Goal: Task Accomplishment & Management: Complete application form

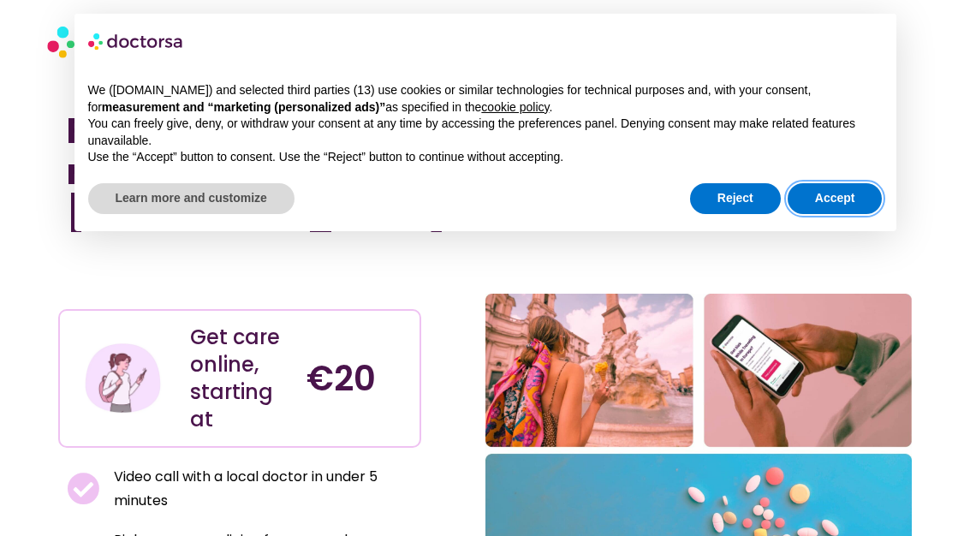
click at [844, 196] on button "Accept" at bounding box center [835, 198] width 95 height 31
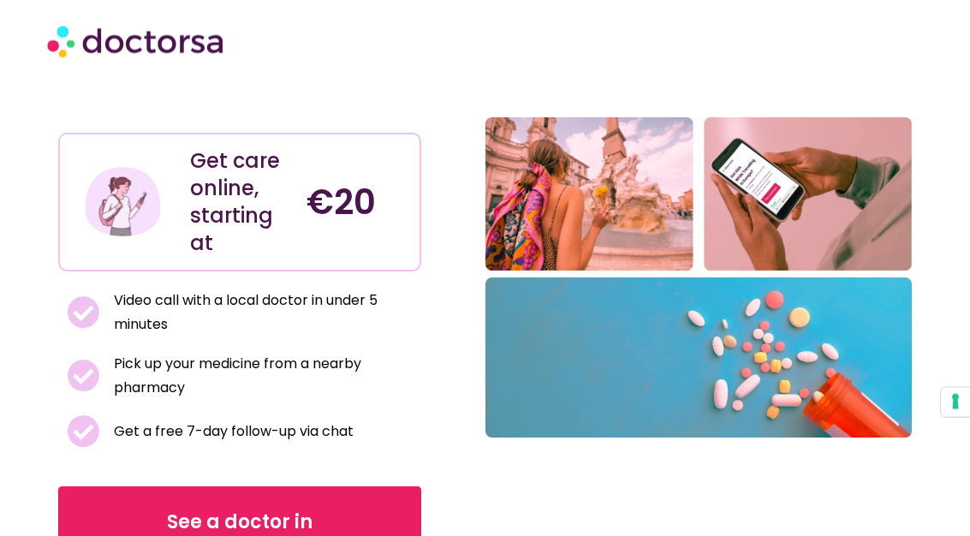
scroll to position [180, 0]
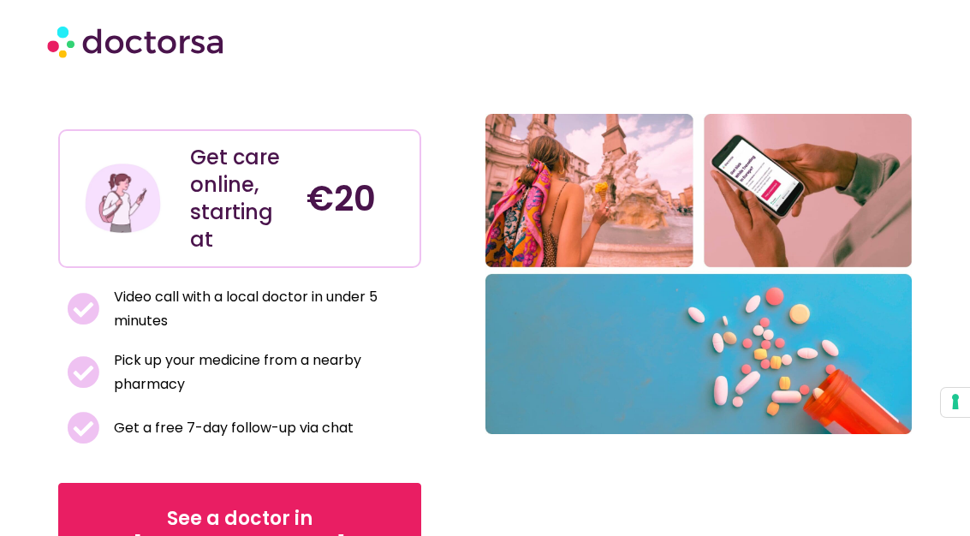
click at [233, 505] on span "See a doctor in [GEOGRAPHIC_DATA]" at bounding box center [240, 532] width 310 height 55
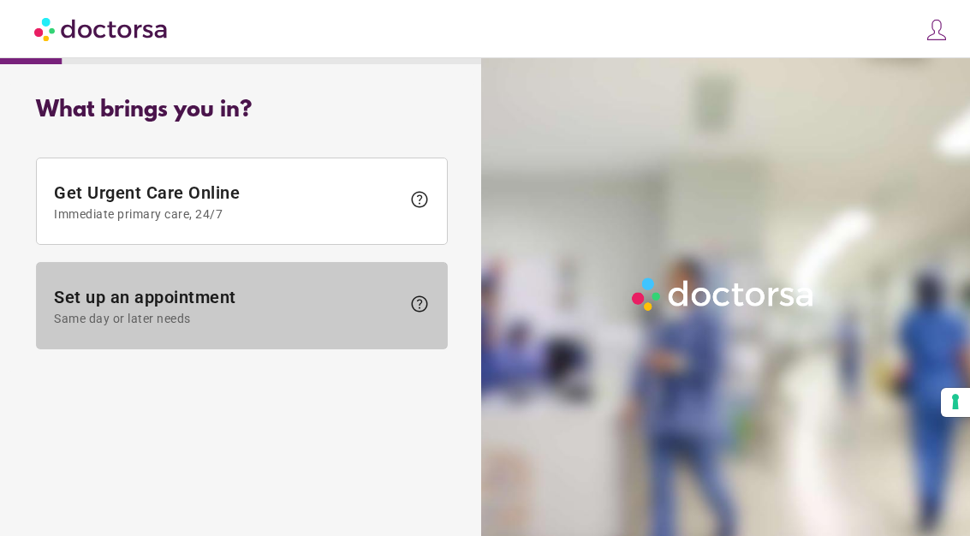
click at [210, 306] on span "Set up an appointment Same day or later needs" at bounding box center [227, 306] width 347 height 39
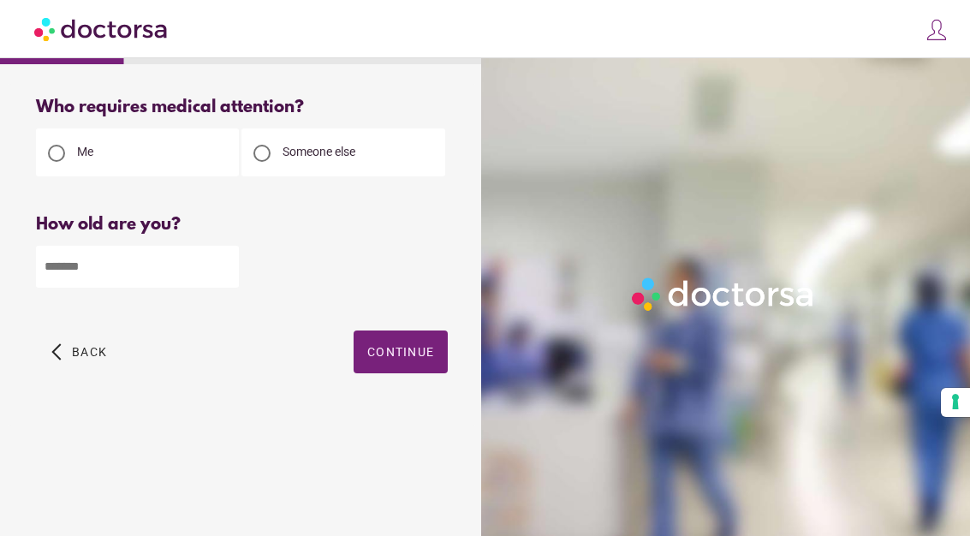
click at [128, 272] on input "number" at bounding box center [137, 267] width 203 height 42
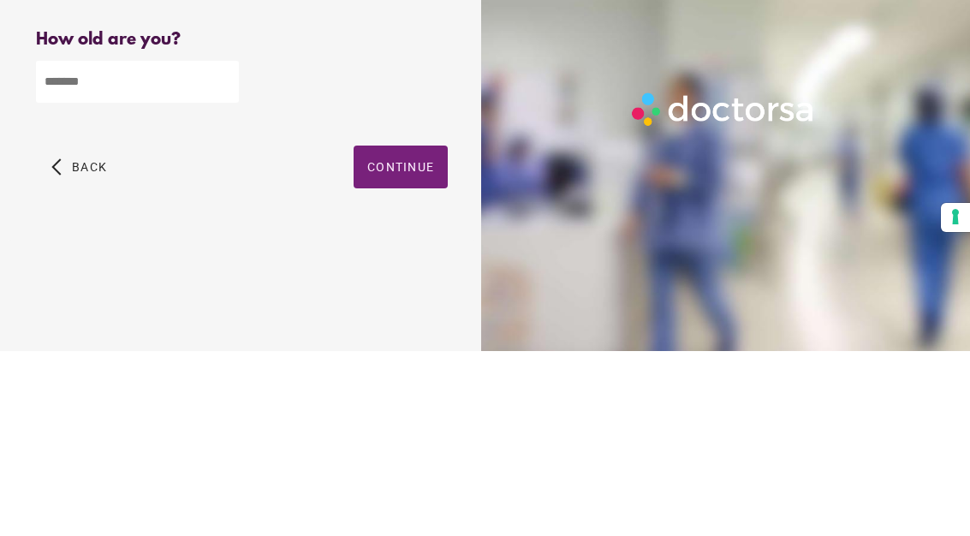
type input "**"
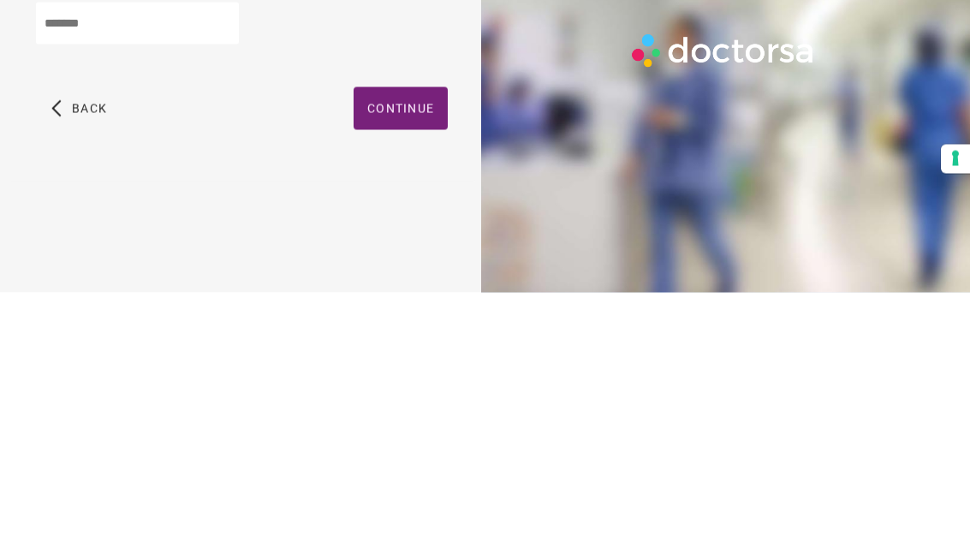
click at [419, 345] on span "Continue" at bounding box center [400, 352] width 67 height 14
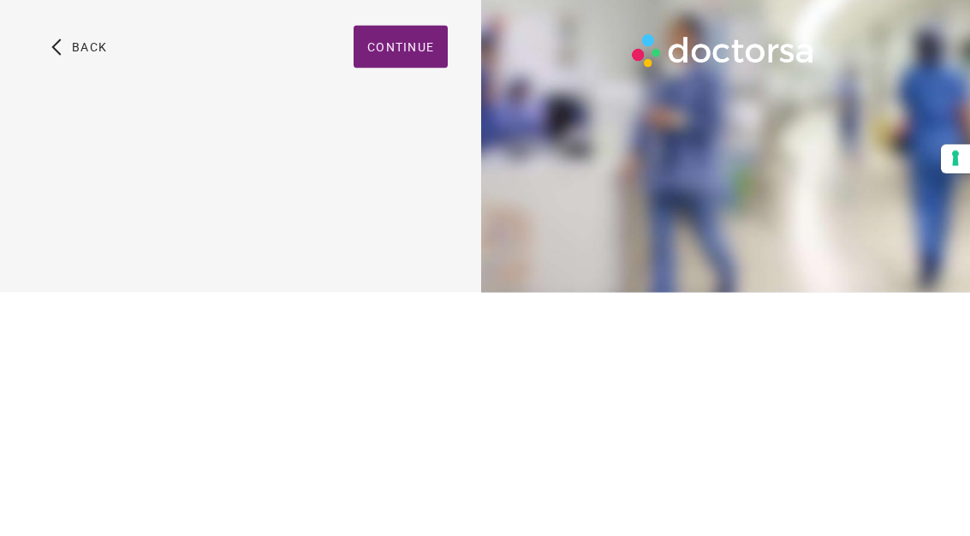
scroll to position [59, 0]
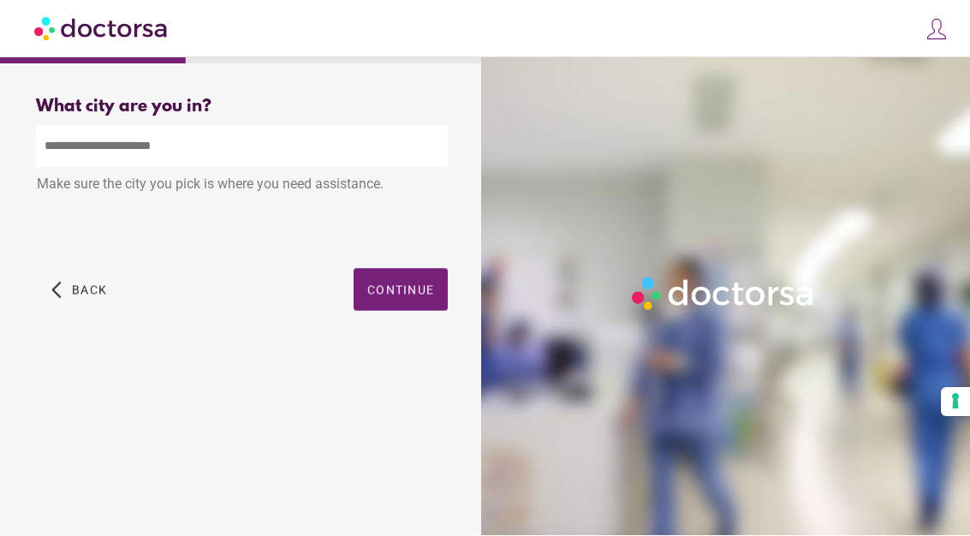
click at [161, 126] on input "text" at bounding box center [242, 147] width 412 height 42
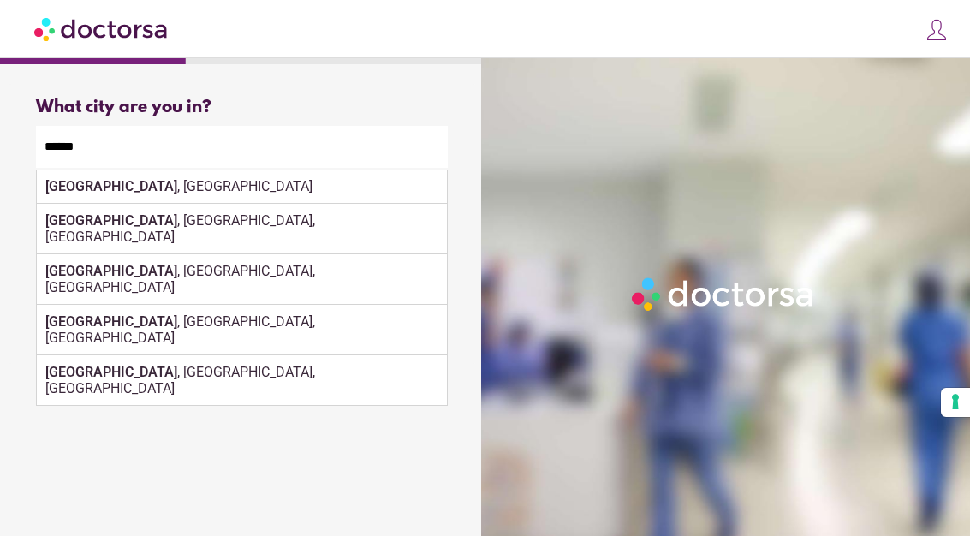
click at [265, 170] on div "Naples , Italy" at bounding box center [242, 187] width 410 height 34
type input "**********"
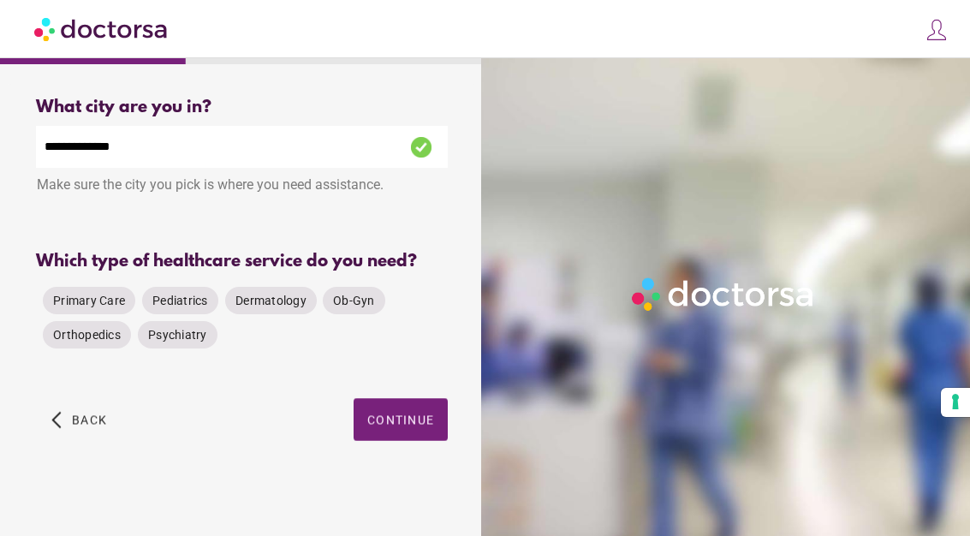
click at [111, 294] on span "Primary Care" at bounding box center [89, 301] width 72 height 14
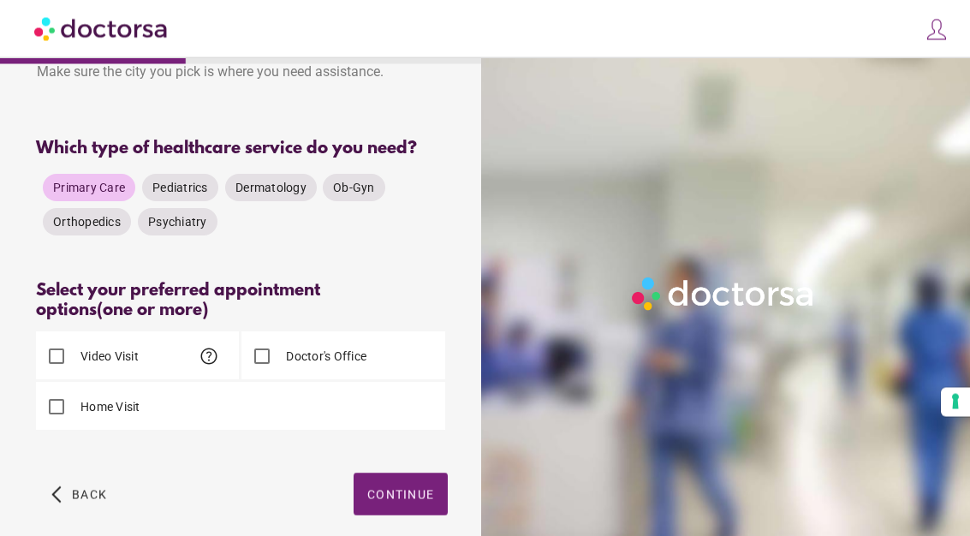
scroll to position [136, 0]
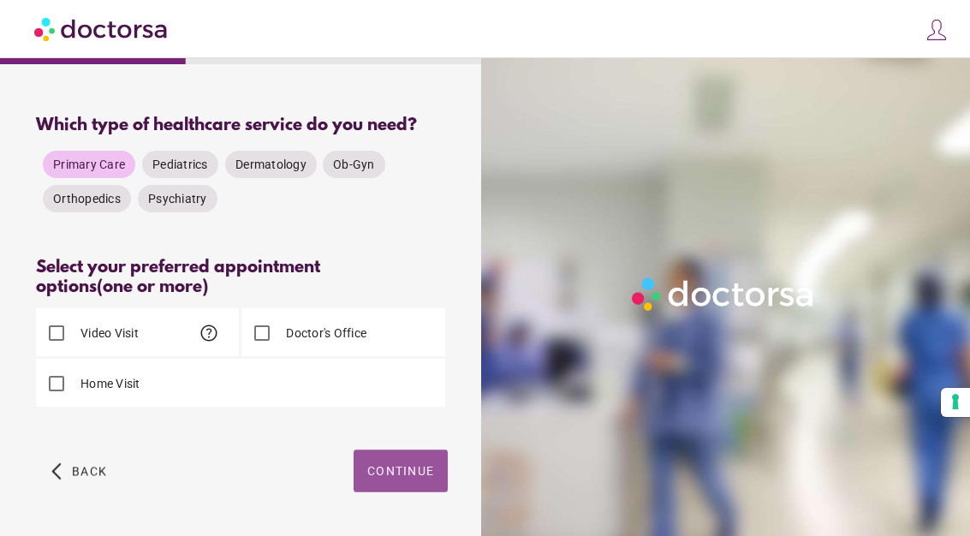
click at [419, 476] on span "Continue" at bounding box center [400, 471] width 67 height 14
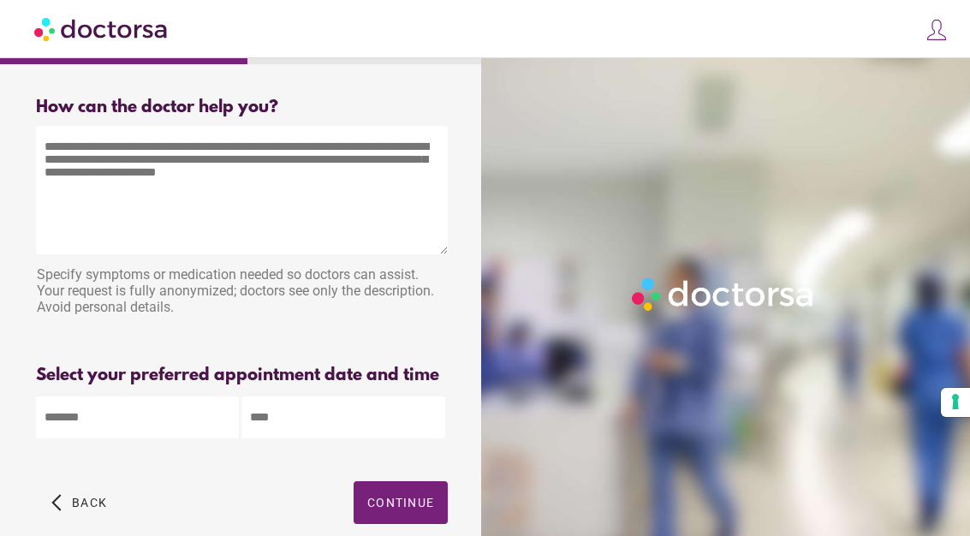
click at [86, 165] on textarea at bounding box center [242, 190] width 412 height 128
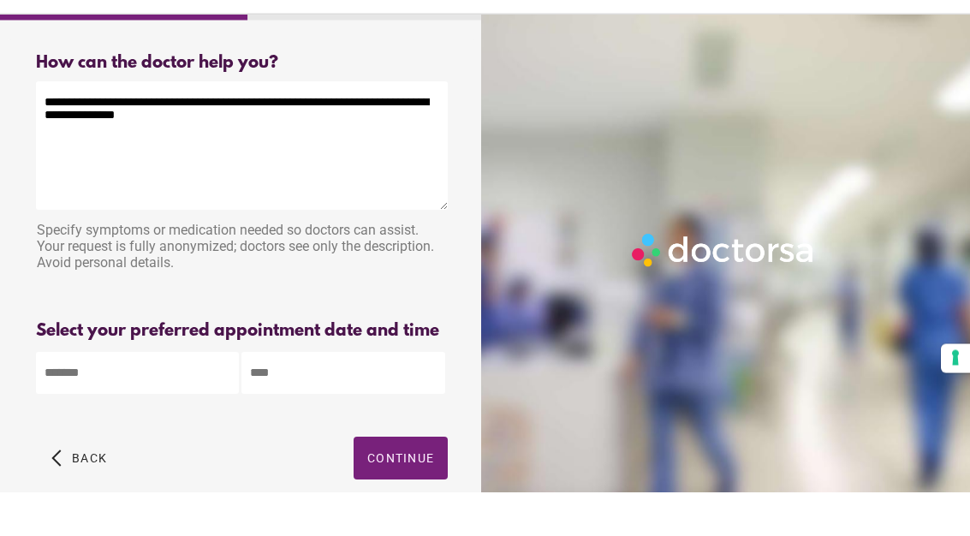
type textarea "**********"
click at [601, 168] on div at bounding box center [728, 326] width 495 height 536
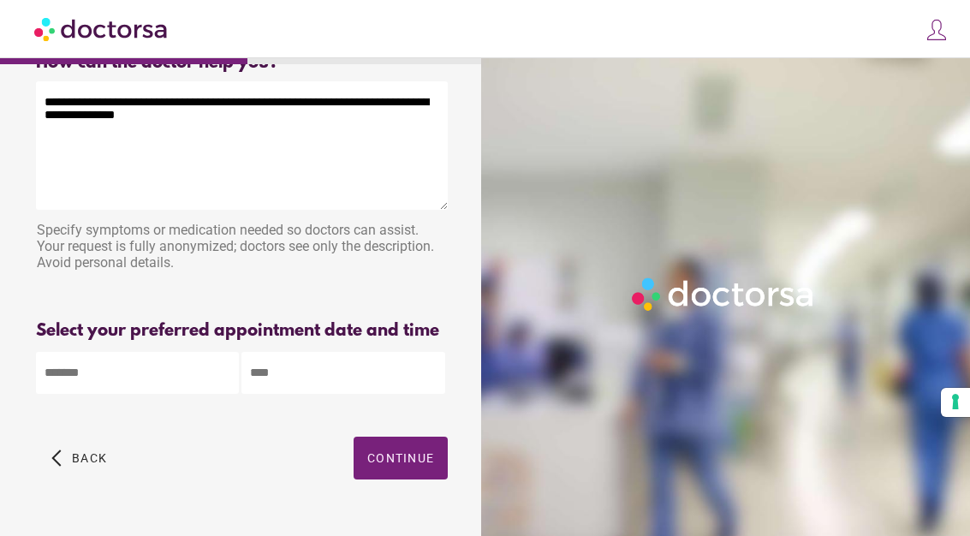
click at [189, 282] on div "Please briefly describe your medical need. More information helps the doctor un…" at bounding box center [242, 293] width 412 height 29
click at [181, 259] on div "Specify symptoms or medication needed so doctors can assist. Your request is fu…" at bounding box center [242, 248] width 412 height 70
click at [138, 402] on body "**********" at bounding box center [485, 264] width 970 height 619
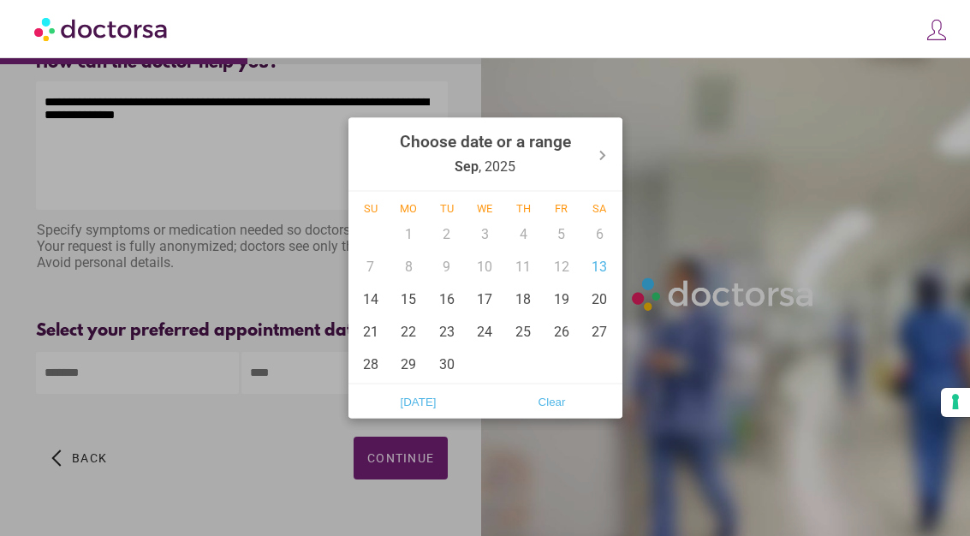
click at [610, 283] on div "13" at bounding box center [599, 266] width 39 height 33
type input "******"
click at [294, 404] on div at bounding box center [485, 268] width 970 height 536
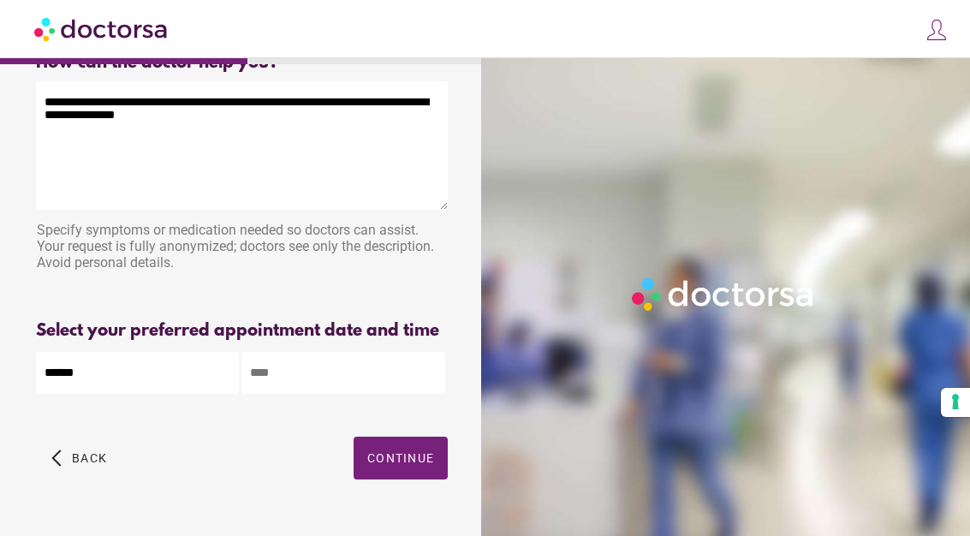
scroll to position [43, 0]
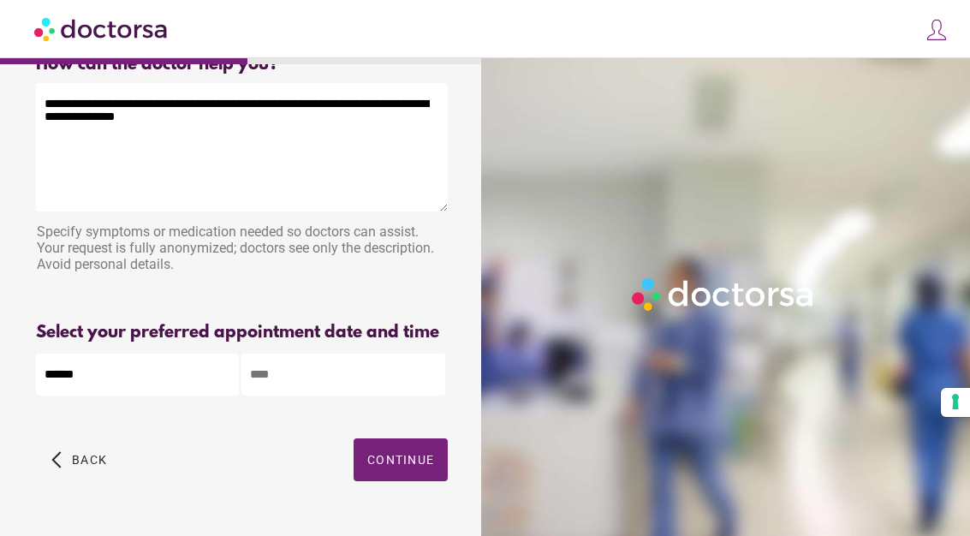
click at [312, 396] on input "text" at bounding box center [342, 375] width 203 height 42
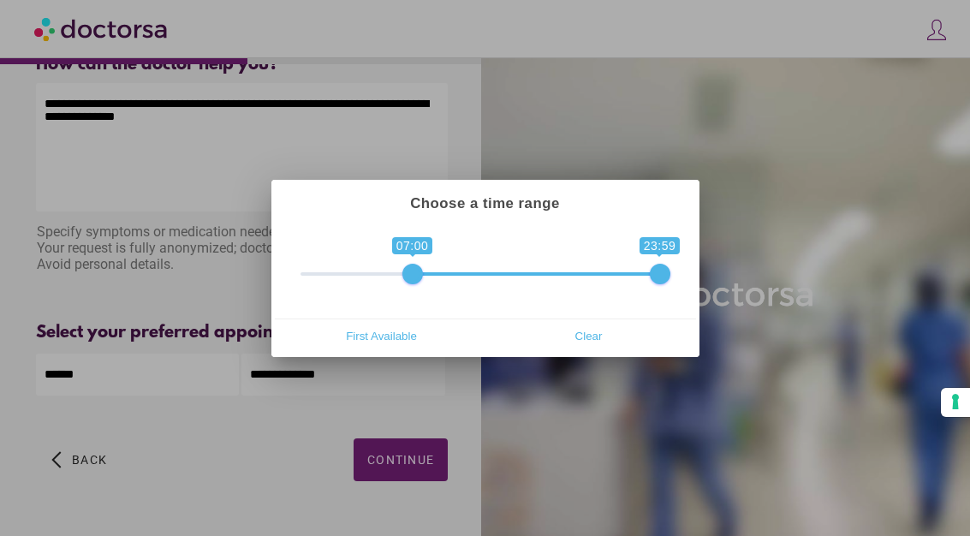
type input "**********"
click at [437, 441] on div at bounding box center [485, 268] width 970 height 536
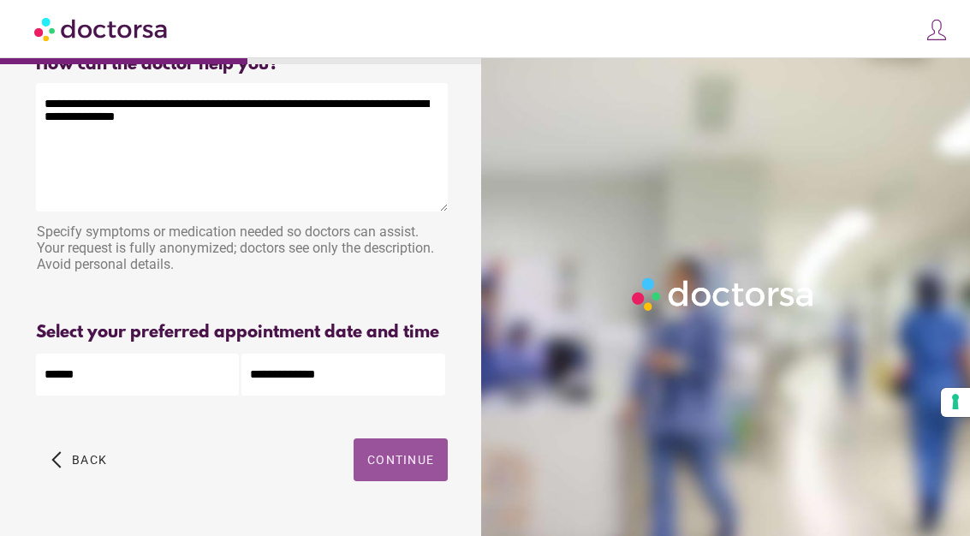
click at [418, 467] on span "Continue" at bounding box center [400, 460] width 67 height 14
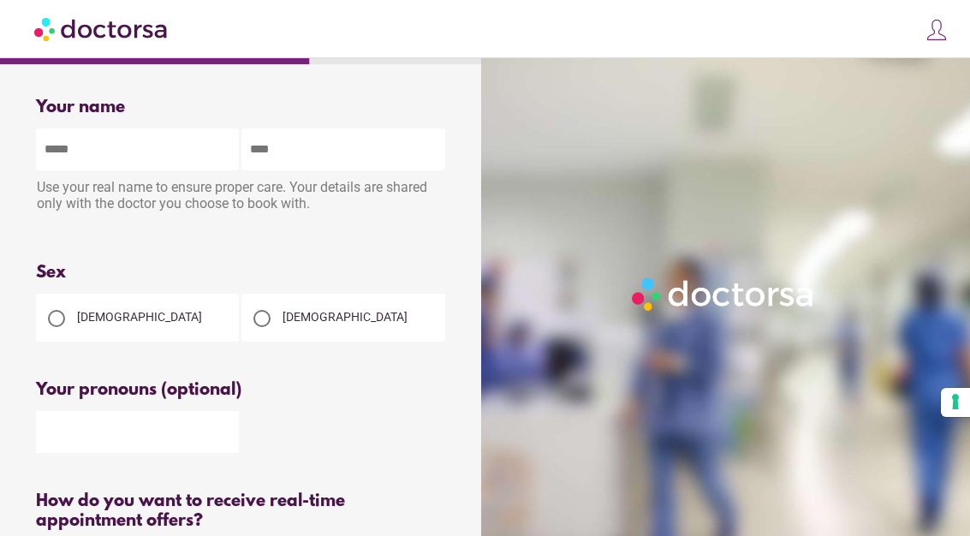
click at [126, 160] on input "text" at bounding box center [137, 149] width 203 height 42
type input "********"
click at [290, 167] on input "text" at bounding box center [342, 149] width 203 height 42
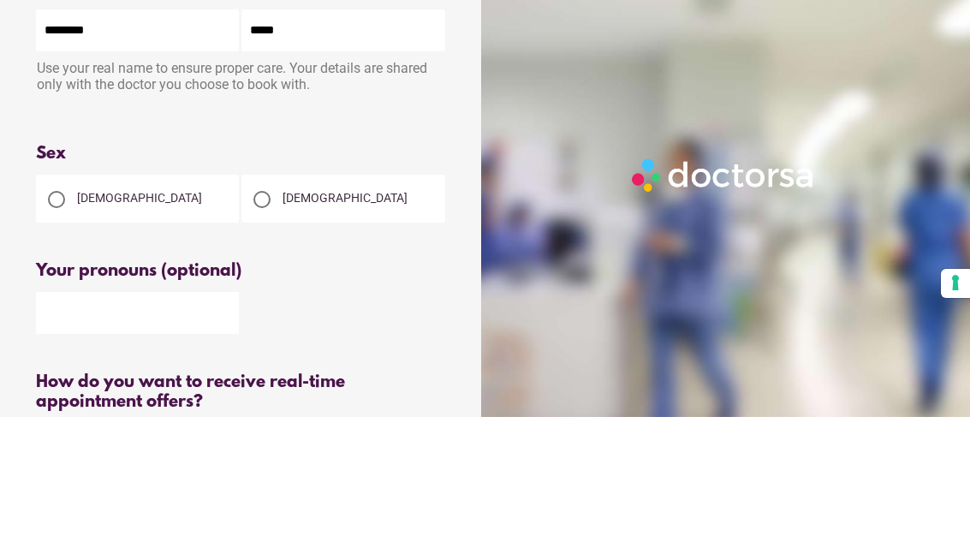
type input "*****"
click at [71, 301] on div at bounding box center [56, 318] width 34 height 34
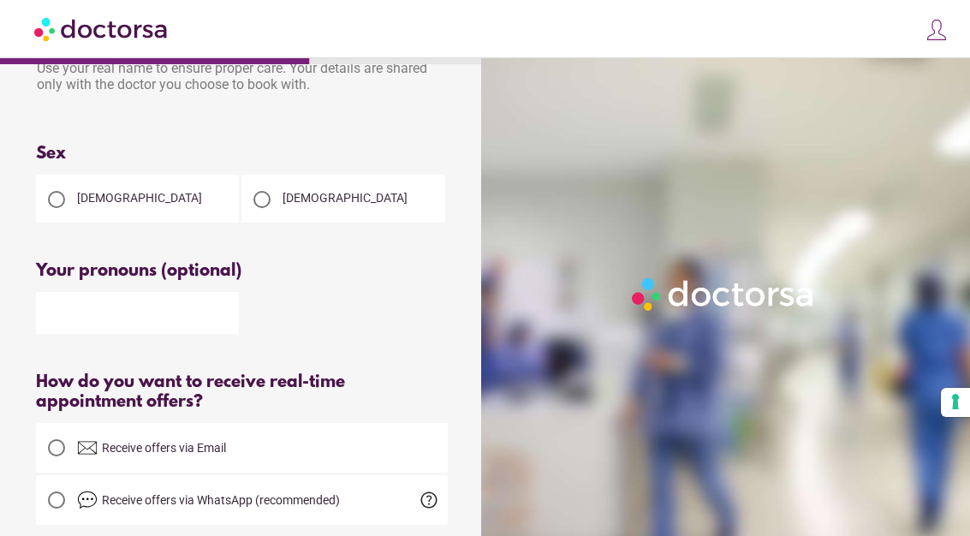
click at [126, 324] on input "text" at bounding box center [137, 313] width 203 height 42
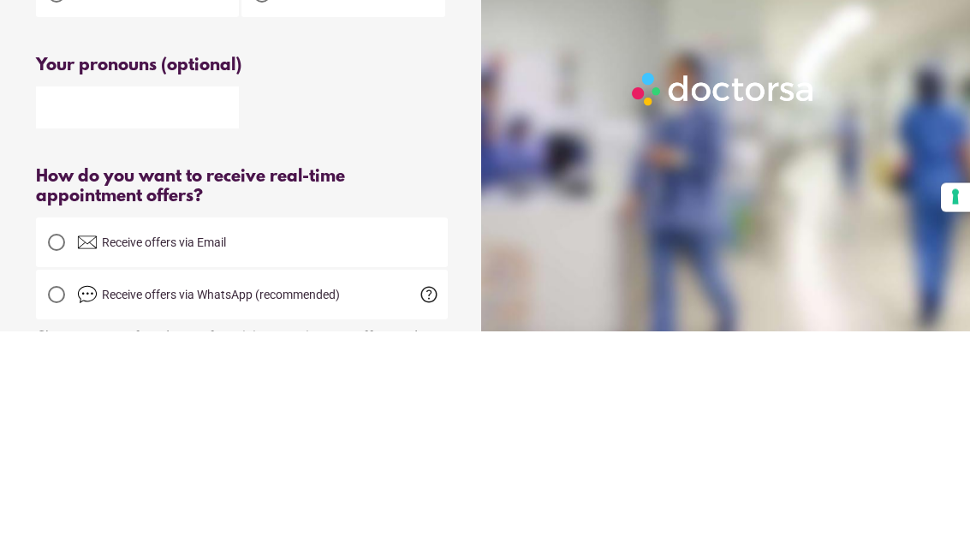
click at [387, 372] on div "How do you want to receive real-time appointment offers?" at bounding box center [242, 391] width 412 height 39
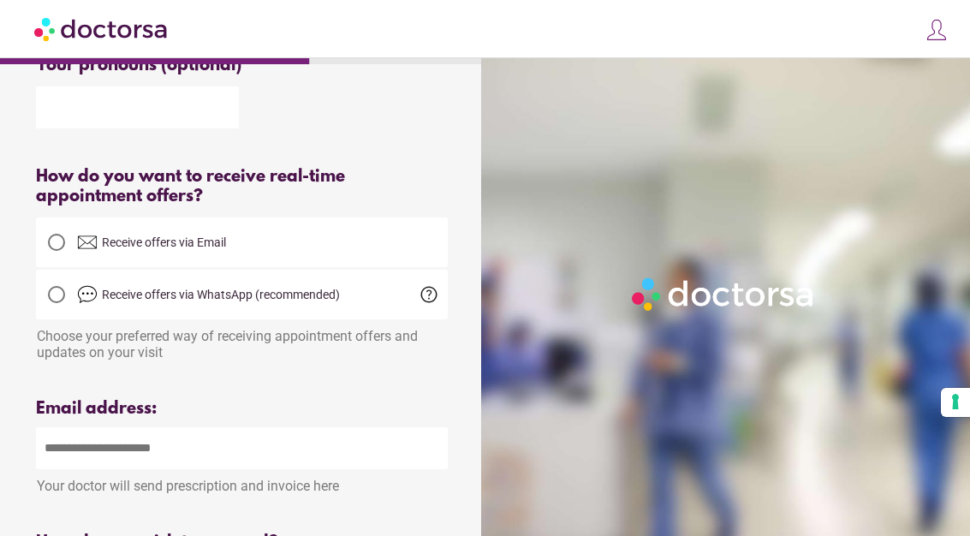
click at [0, 300] on div "What brings you in? Get Urgent Care Online Immediate primary care, 24/7 help Se…" at bounding box center [485, 333] width 970 height 1315
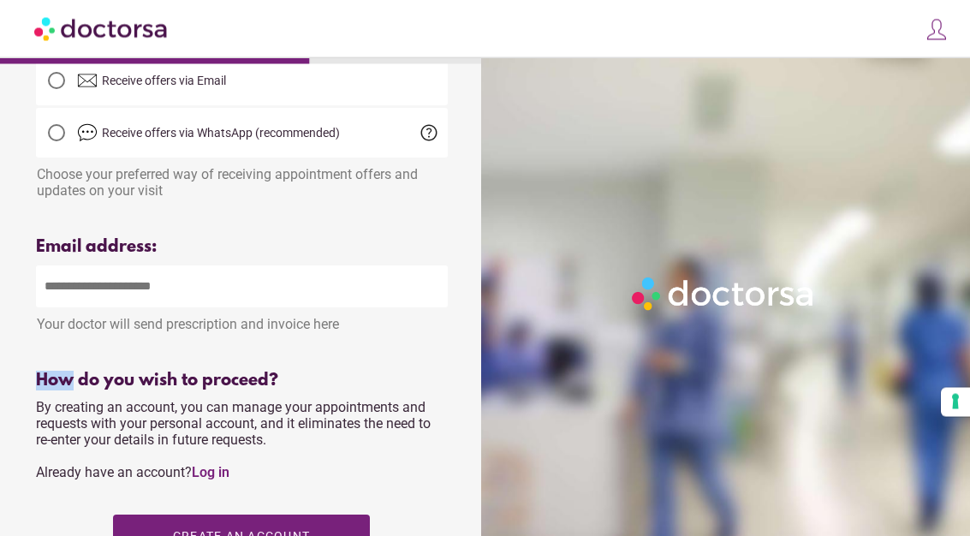
scroll to position [486, 0]
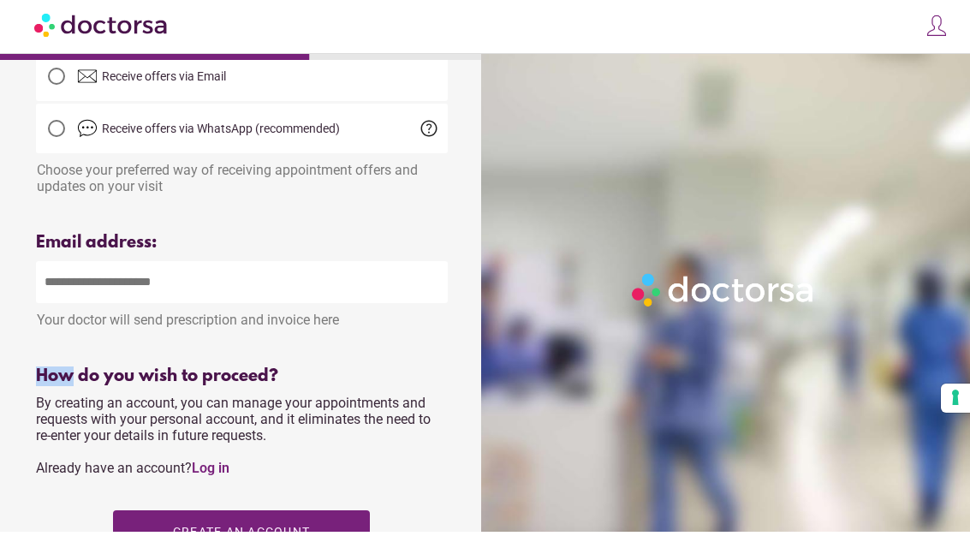
click at [266, 486] on div "How do you wish to proceed? By creating an account, you can manage your appoint…" at bounding box center [242, 522] width 412 height 303
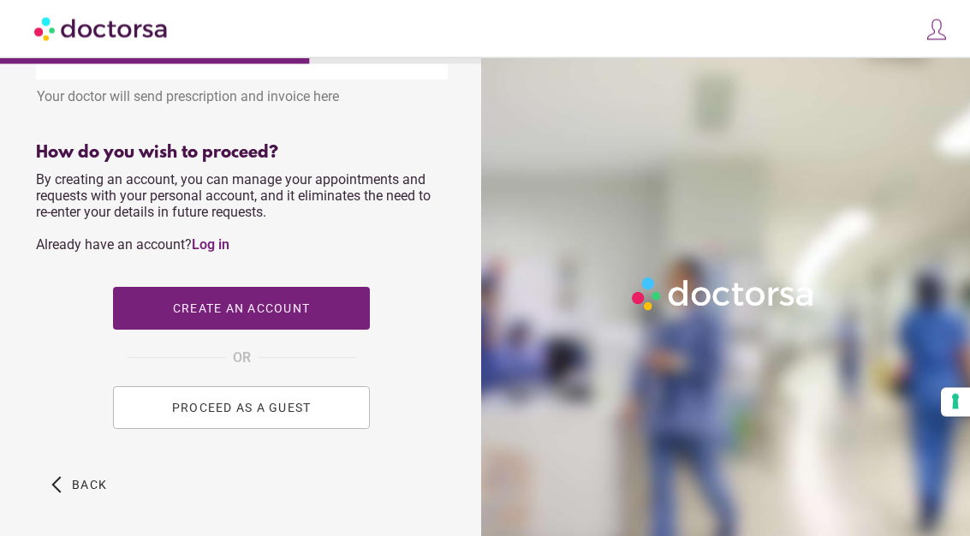
scroll to position [718, 0]
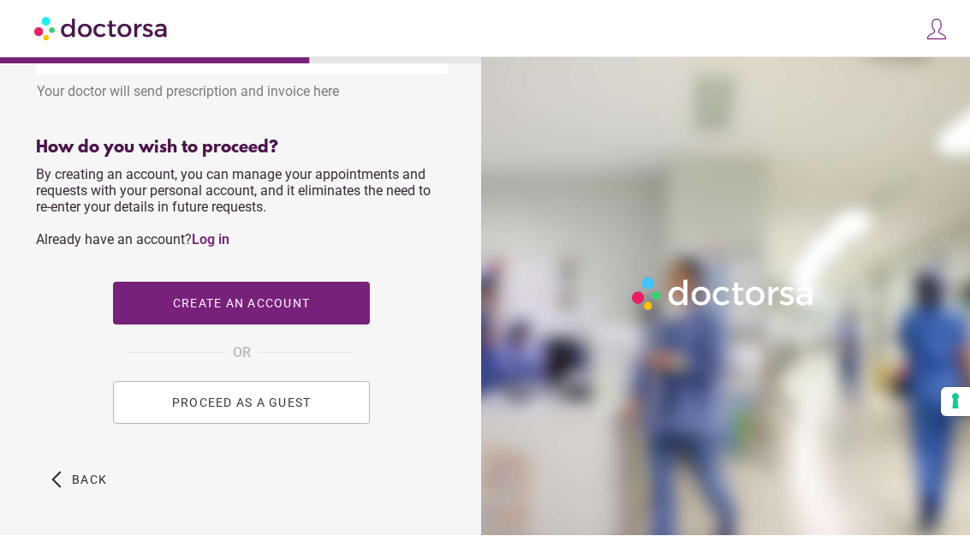
click at [63, 354] on div "How do you wish to proceed? By creating an account, you can manage your appoint…" at bounding box center [242, 290] width 412 height 303
click at [60, 400] on div "How do you wish to proceed? By creating an account, you can manage your appoint…" at bounding box center [242, 290] width 412 height 303
click at [564, 535] on div at bounding box center [728, 326] width 495 height 536
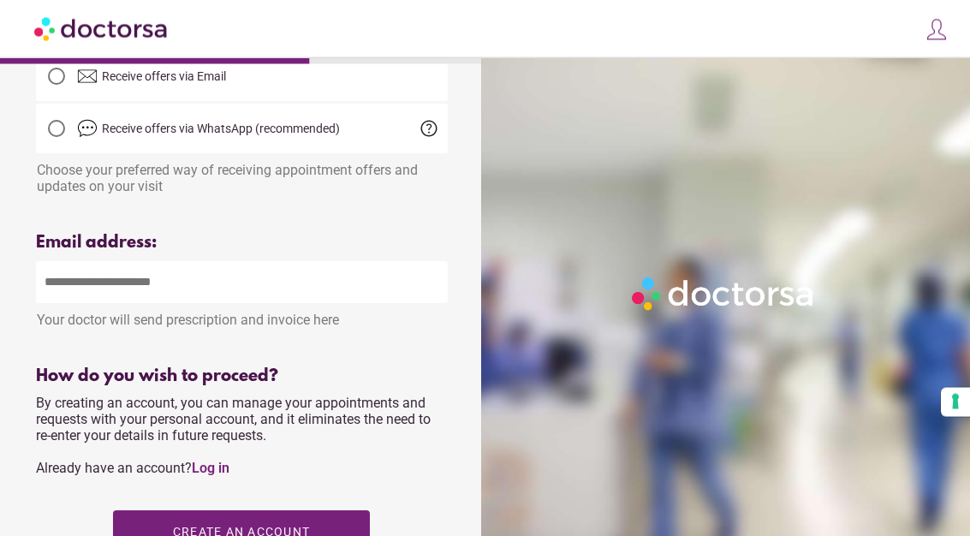
scroll to position [492, 0]
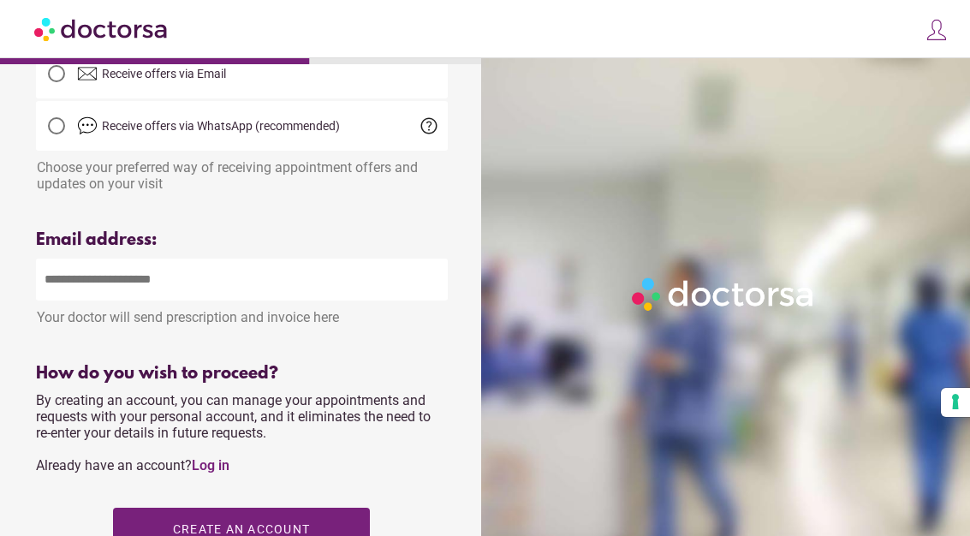
click at [249, 300] on input "email" at bounding box center [242, 280] width 412 height 42
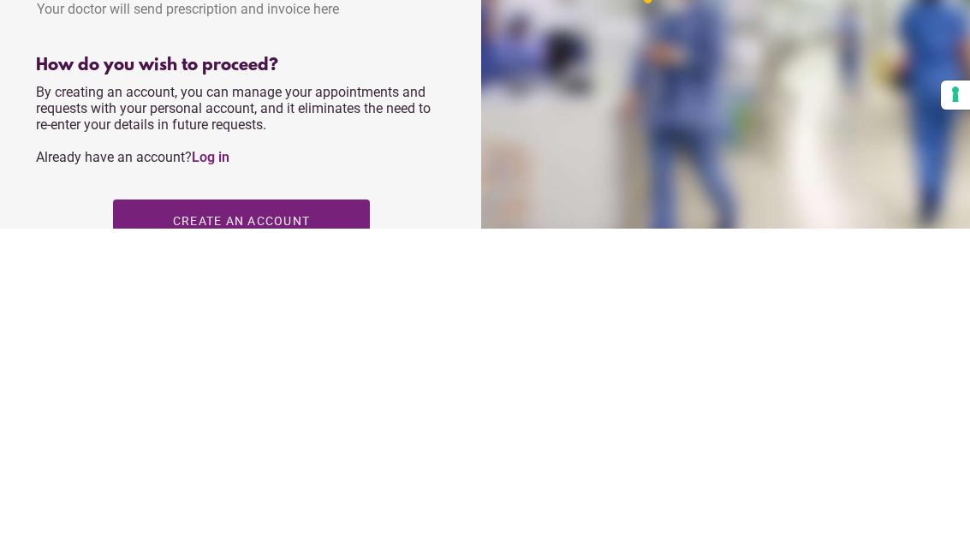
scroll to position [510, 0]
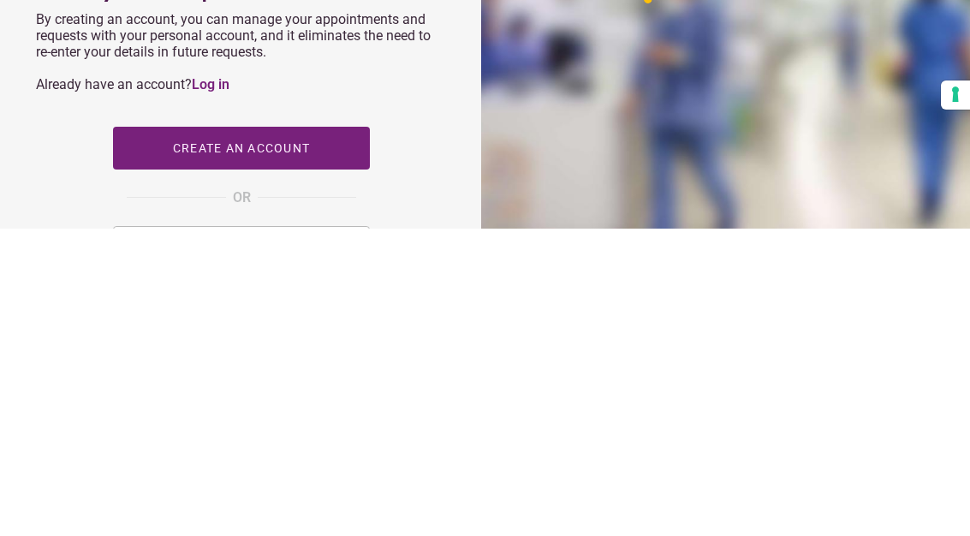
type input "**********"
click at [426, 290] on div "How do you wish to proceed? By creating an account, you can manage your appoint…" at bounding box center [242, 441] width 412 height 303
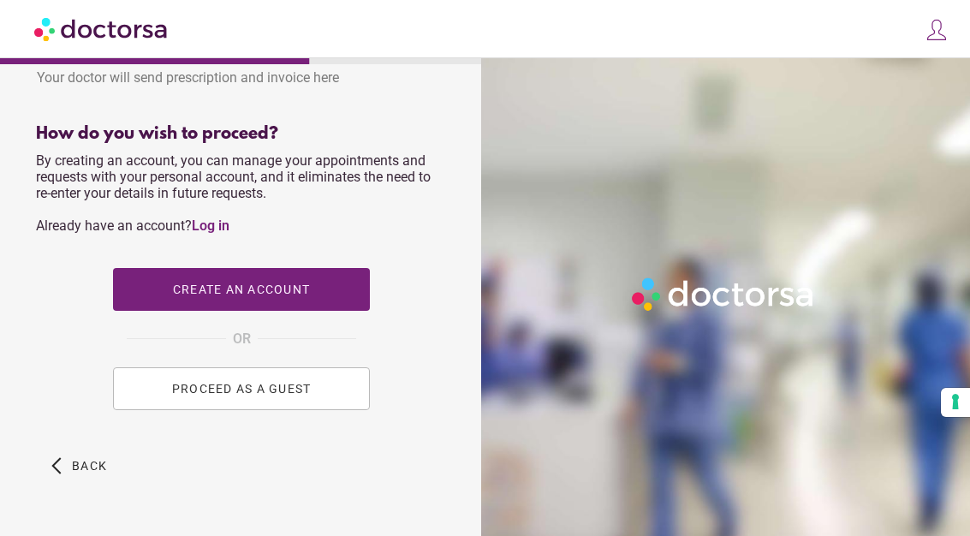
click at [253, 396] on span "PROCEED AS A GUEST" at bounding box center [242, 389] width 140 height 14
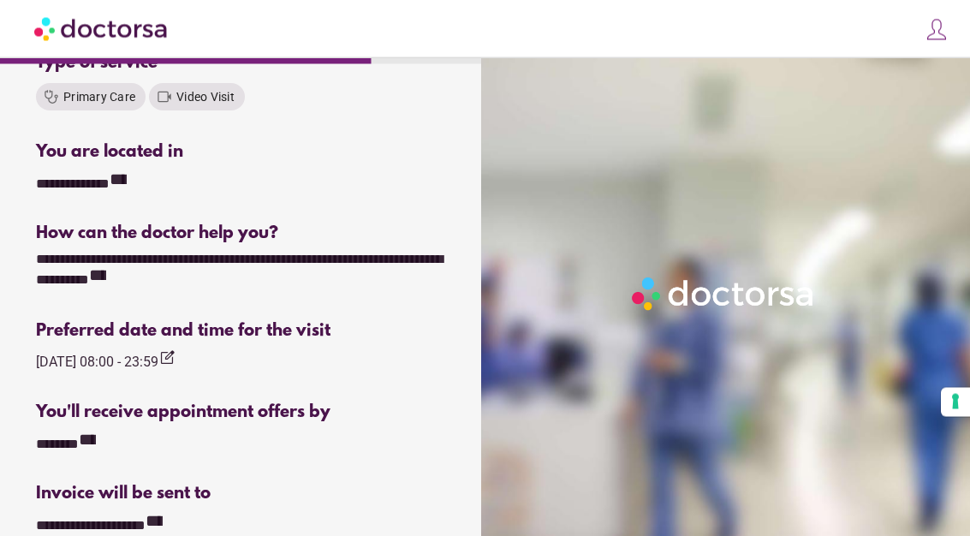
scroll to position [342, 0]
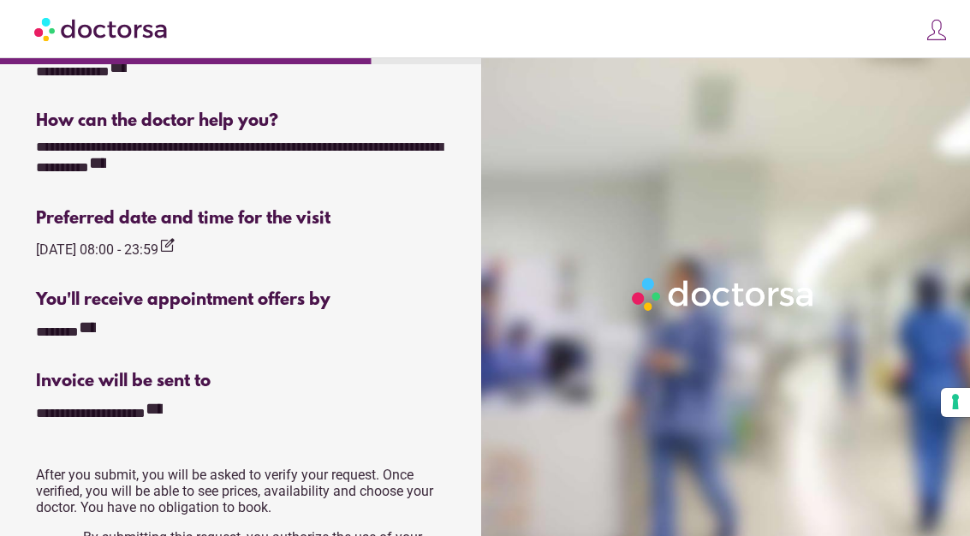
click at [289, 385] on div "Invoice will be sent to" at bounding box center [242, 382] width 412 height 20
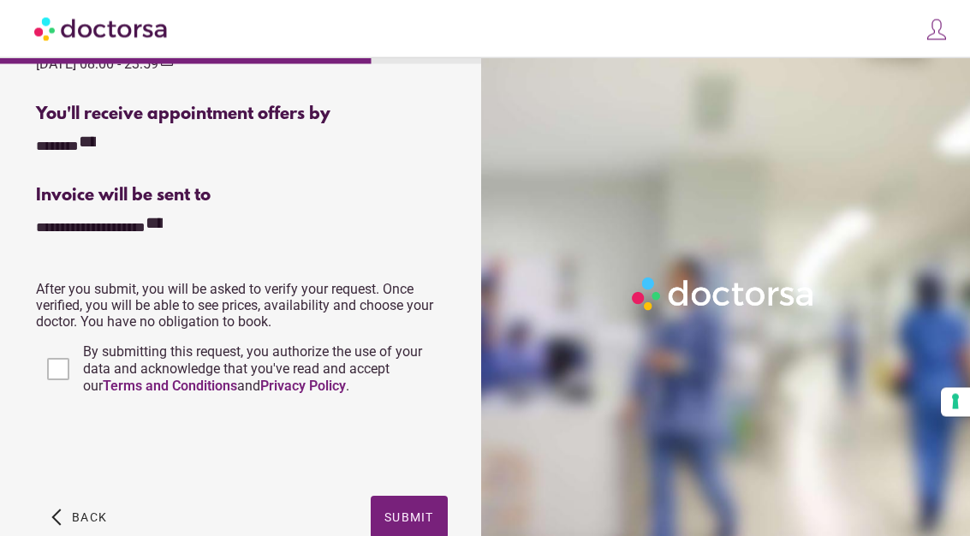
scroll to position [640, 0]
click at [424, 520] on span "Submit" at bounding box center [409, 517] width 50 height 14
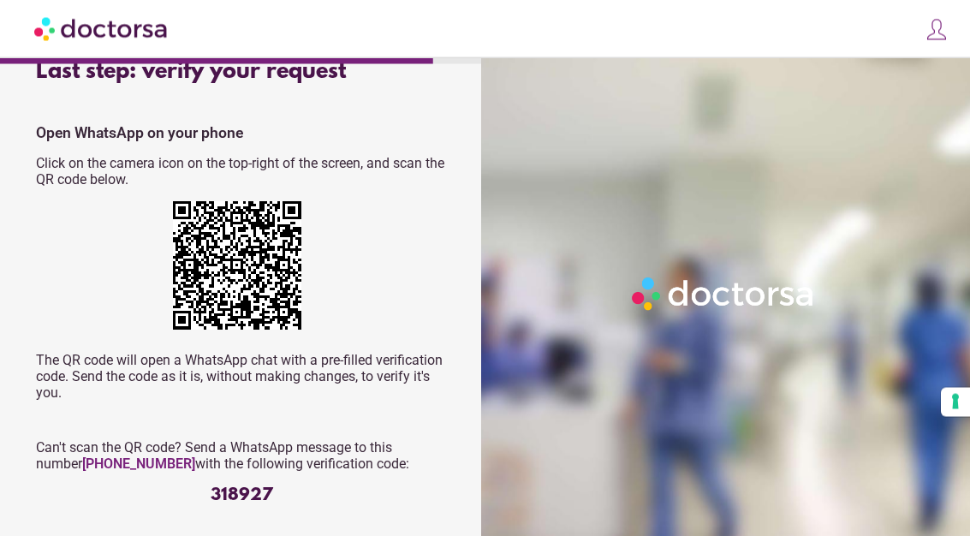
scroll to position [39, 0]
click at [0, 211] on div "What brings you in? Get Urgent Care Online Immediate primary care, 24/7 help Se…" at bounding box center [485, 334] width 970 height 747
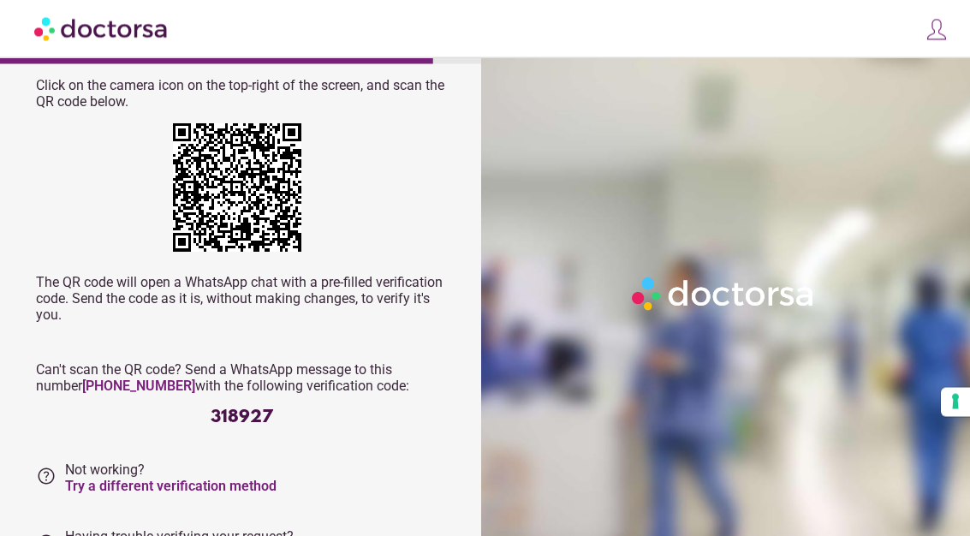
scroll to position [156, 0]
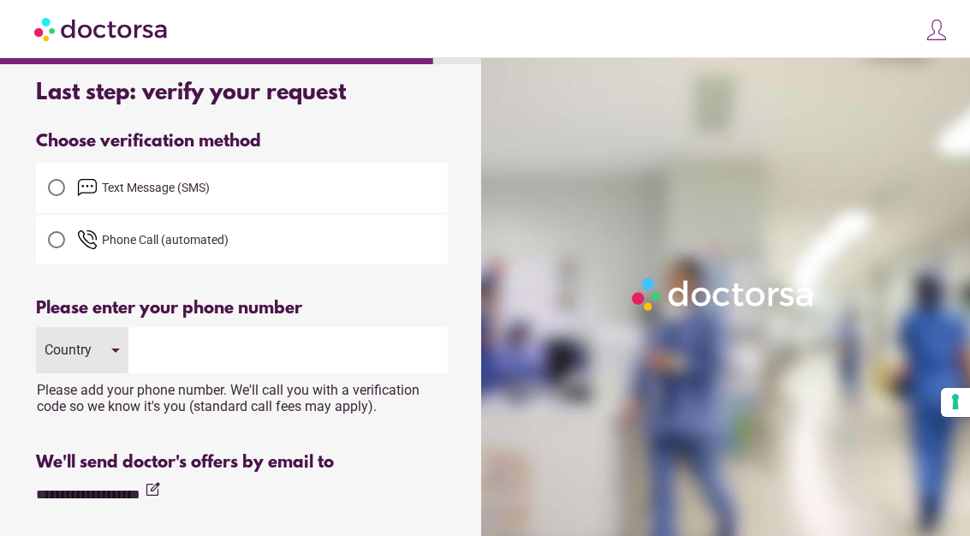
scroll to position [0, 0]
